Goal: Navigation & Orientation: Go to known website

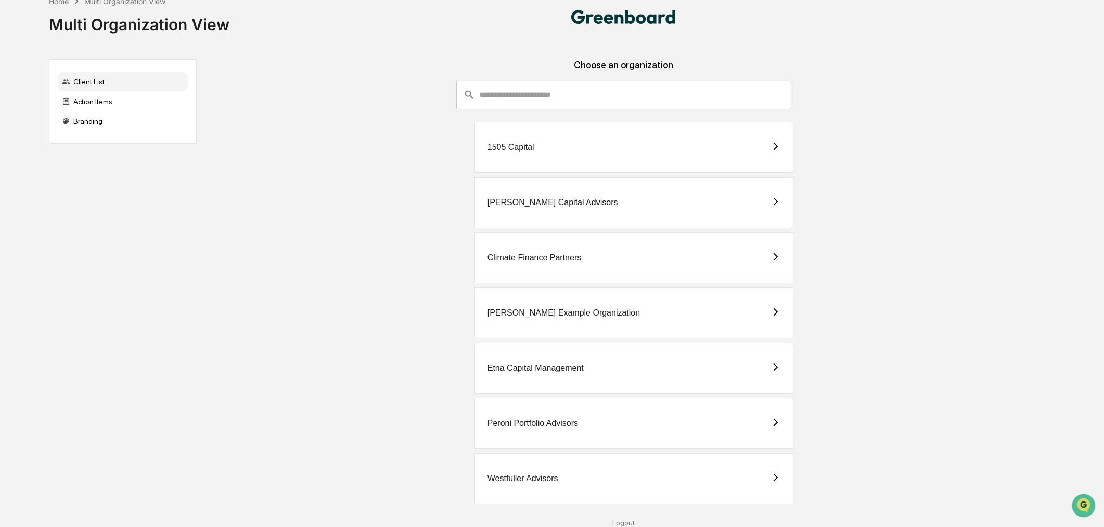
click at [578, 422] on div "Peroni Portfolio Advisors" at bounding box center [533, 422] width 91 height 9
